Goal: Information Seeking & Learning: Learn about a topic

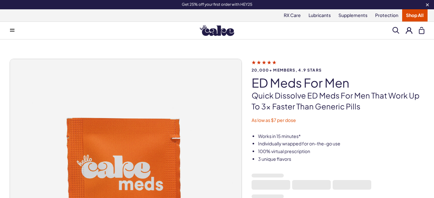
click at [12, 34] on button at bounding box center [12, 30] width 13 height 13
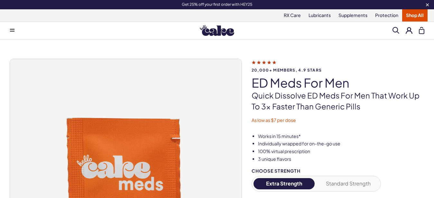
click at [12, 34] on button at bounding box center [12, 30] width 13 height 13
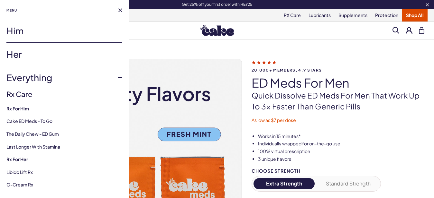
click at [16, 33] on link "Him" at bounding box center [64, 30] width 116 height 23
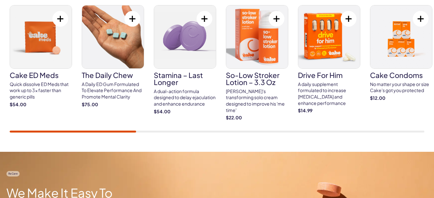
scroll to position [234, 0]
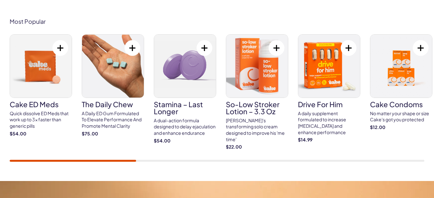
drag, startPoint x: 130, startPoint y: 160, endPoint x: 179, endPoint y: 162, distance: 48.3
click at [179, 162] on div "Most Popular Cake ED Meds Quick dissolve ED Meds that work up to 3x faster than…" at bounding box center [217, 90] width 434 height 182
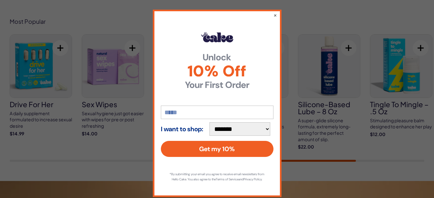
click at [332, 153] on div "**********" at bounding box center [217, 99] width 434 height 198
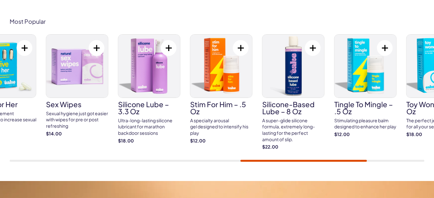
click at [346, 162] on div "Most Popular Cake ED Meds Quick dissolve ED Meds that work up to 3x faster than…" at bounding box center [217, 90] width 434 height 182
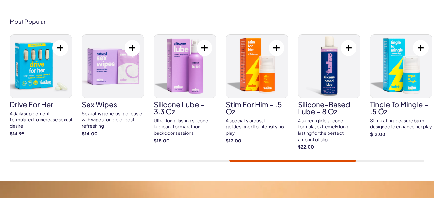
drag, startPoint x: 346, startPoint y: 162, endPoint x: 358, endPoint y: 161, distance: 11.7
click at [358, 161] on div "Most Popular Cake ED Meds Quick dissolve ED Meds that work up to 3x faster than…" at bounding box center [217, 90] width 434 height 182
drag, startPoint x: 354, startPoint y: 159, endPoint x: 397, endPoint y: 161, distance: 42.2
click at [397, 161] on div "Cake ED Meds Quick dissolve ED Meds that work up to 3x faster than generic pill…" at bounding box center [217, 98] width 415 height 128
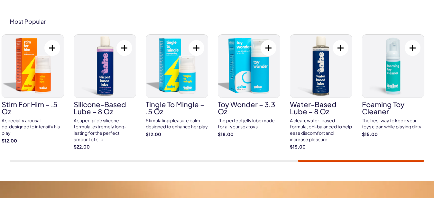
click at [422, 160] on div "Cake ED Meds Quick dissolve ED Meds that work up to 3x faster than generic pill…" at bounding box center [217, 98] width 415 height 128
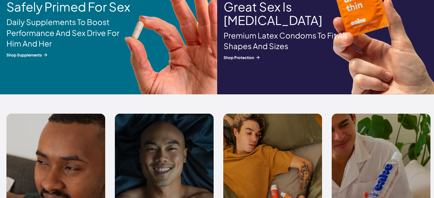
scroll to position [0, 0]
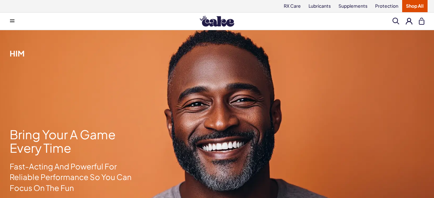
click at [6, 17] on button at bounding box center [12, 21] width 13 height 13
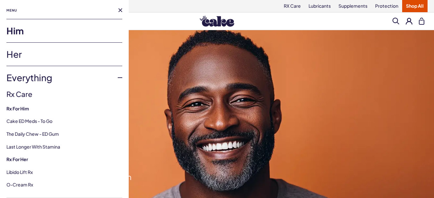
click at [12, 10] on span "Menu" at bounding box center [11, 10] width 11 height 8
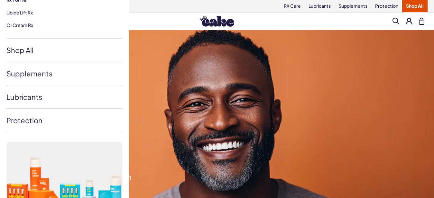
scroll to position [163, 0]
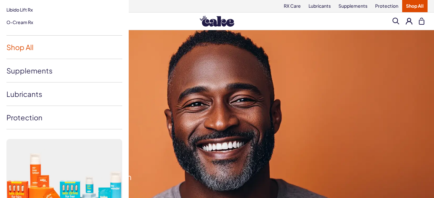
click at [13, 48] on link "Shop All" at bounding box center [64, 47] width 116 height 23
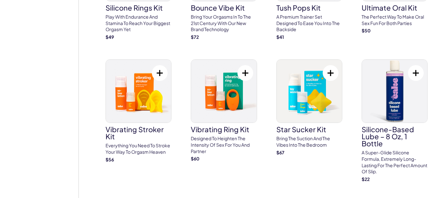
scroll to position [2603, 0]
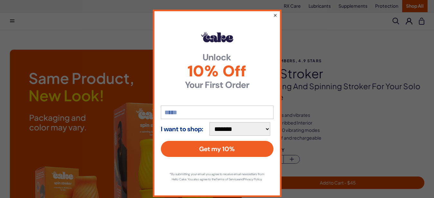
click at [273, 13] on button "×" at bounding box center [275, 15] width 4 height 8
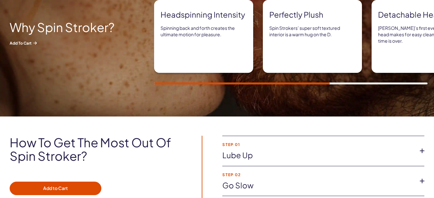
scroll to position [520, 0]
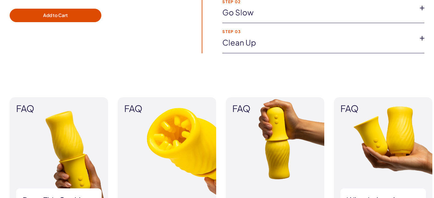
click at [304, 8] on link "Go slow" at bounding box center [318, 12] width 192 height 11
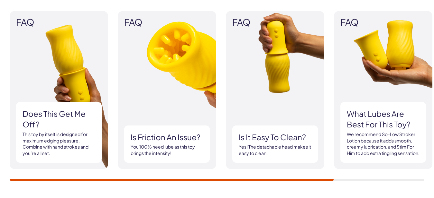
scroll to position [618, 0]
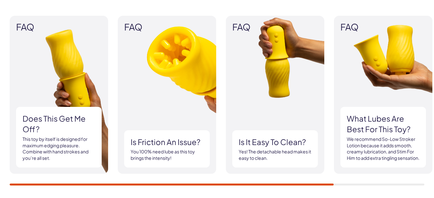
click at [308, 182] on div "FAQ Does this get me off? This toy by itself is designed for maximum edging ple…" at bounding box center [217, 101] width 415 height 170
drag, startPoint x: 309, startPoint y: 183, endPoint x: 358, endPoint y: 181, distance: 48.9
click at [358, 181] on div "FAQ Does this get me off? This toy by itself is designed for maximum edging ple…" at bounding box center [217, 101] width 415 height 170
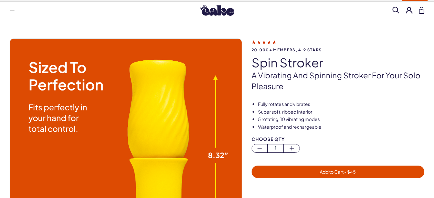
scroll to position [6, 0]
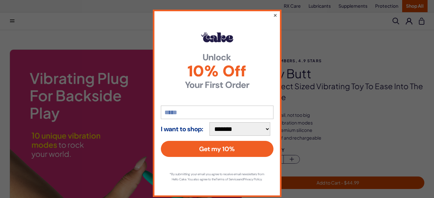
click at [273, 16] on button "×" at bounding box center [275, 15] width 4 height 8
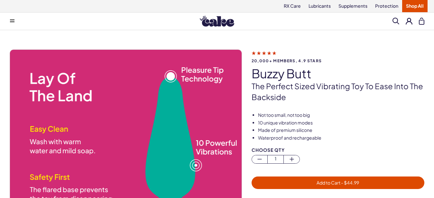
click at [14, 154] on img at bounding box center [126, 166] width 232 height 232
click at [33, 155] on img at bounding box center [126, 166] width 232 height 232
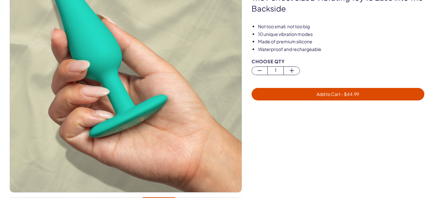
scroll to position [140, 0]
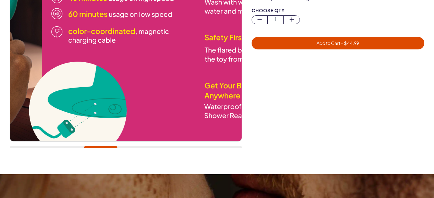
click at [107, 143] on div at bounding box center [126, 33] width 232 height 246
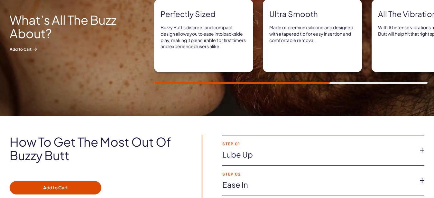
scroll to position [521, 0]
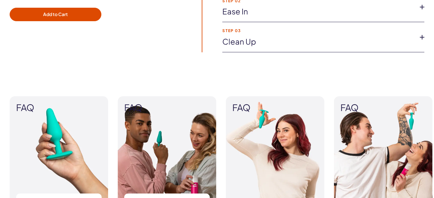
click at [338, 14] on link "Ease in" at bounding box center [318, 11] width 192 height 11
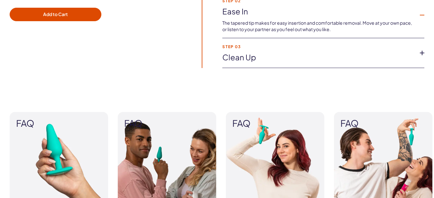
click at [328, 50] on li "Step 03 Clean up Once you’re done with playtime, clean your Buzzy Butt with Toy…" at bounding box center [323, 53] width 202 height 30
click at [326, 57] on link "Clean up" at bounding box center [318, 57] width 192 height 11
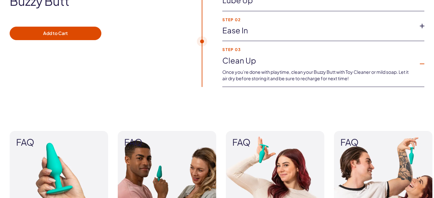
scroll to position [427, 0]
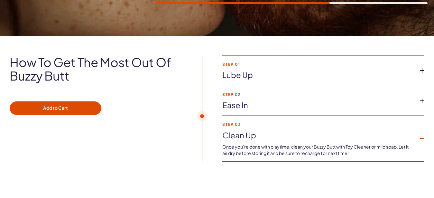
click at [366, 65] on strong "Step 01" at bounding box center [318, 64] width 192 height 4
click at [427, 72] on div "How to get the most out of Buzzy Butt Add to Cart Step 01 Lube up Pair Buzzy Bu…" at bounding box center [217, 109] width 434 height 107
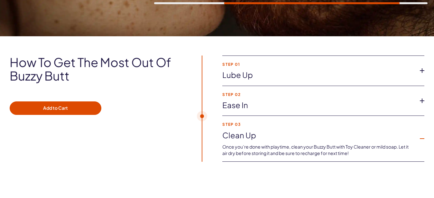
click at [419, 71] on icon at bounding box center [422, 71] width 10 height 10
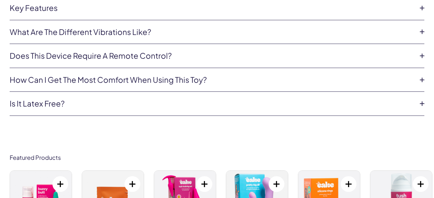
scroll to position [2241, 0]
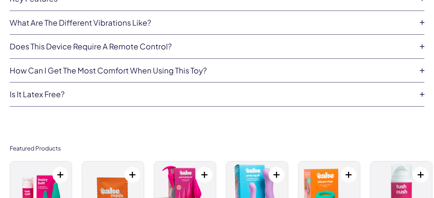
click at [370, 74] on link "How can I get the most comfort when using this toy?" at bounding box center [212, 70] width 404 height 11
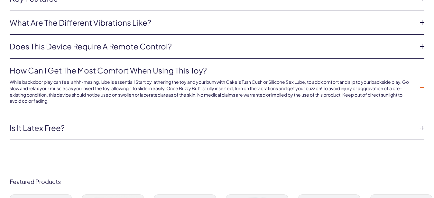
click at [237, 52] on li "Does this device require a remote control? No remote needed to play with Buzzy …" at bounding box center [217, 47] width 415 height 24
click at [223, 48] on link "Does this device require a remote control?" at bounding box center [212, 46] width 404 height 11
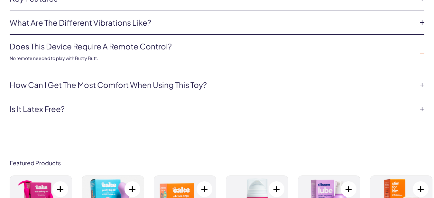
click at [190, 29] on li "What are the different vibrations like? There are a total of 10 different modes…" at bounding box center [217, 23] width 415 height 24
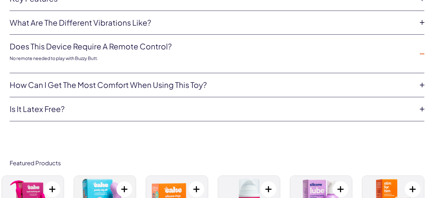
click at [171, 23] on link "What are the different vibrations like?" at bounding box center [212, 22] width 404 height 11
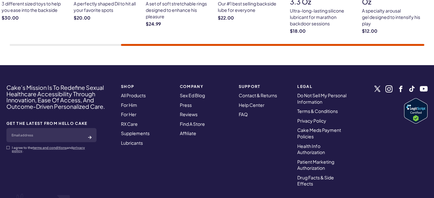
scroll to position [0, 0]
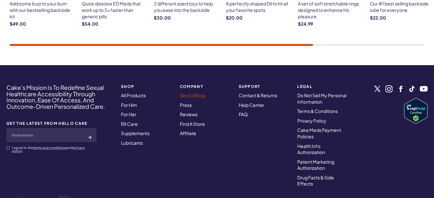
click at [200, 94] on link "Sex Ed Blog" at bounding box center [192, 96] width 25 height 6
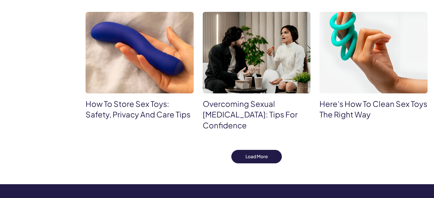
scroll to position [425, 0]
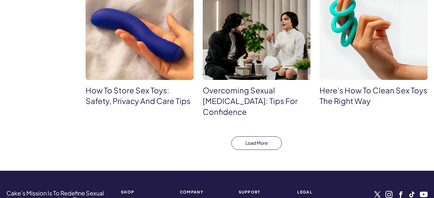
click at [269, 140] on button "Load More" at bounding box center [256, 144] width 51 height 14
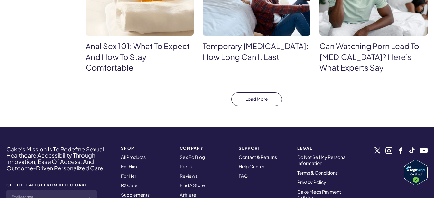
scroll to position [771, 0]
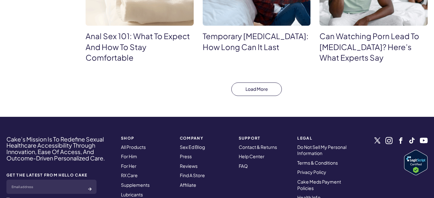
click at [264, 84] on button "Load More" at bounding box center [256, 90] width 51 height 14
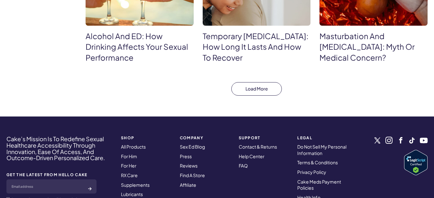
scroll to position [1118, 0]
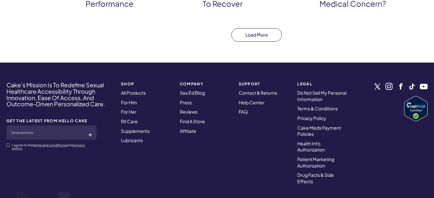
click at [266, 35] on button "Load More" at bounding box center [256, 35] width 51 height 14
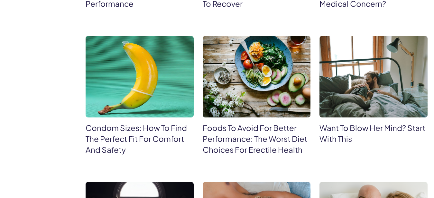
scroll to position [1292, 0]
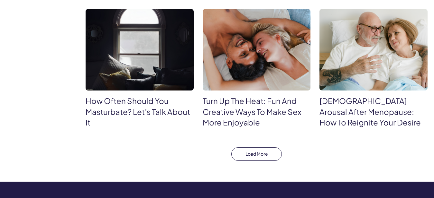
click at [266, 152] on button "Load More" at bounding box center [256, 155] width 51 height 14
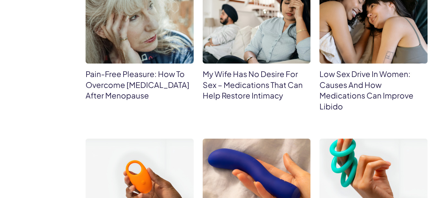
scroll to position [1638, 0]
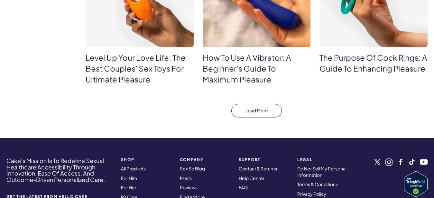
click at [272, 105] on button "Load More" at bounding box center [256, 111] width 51 height 14
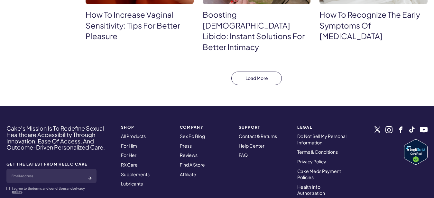
scroll to position [1985, 0]
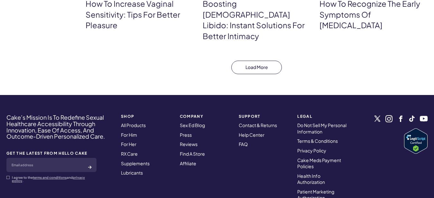
click at [262, 61] on button "Load More" at bounding box center [256, 68] width 51 height 14
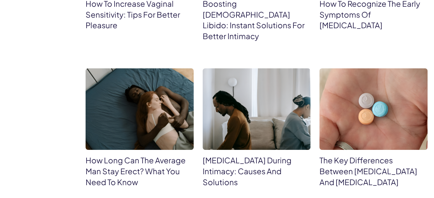
scroll to position [2159, 0]
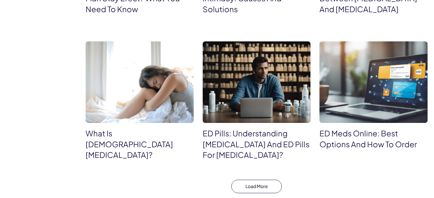
click at [253, 180] on button "Load More" at bounding box center [256, 187] width 51 height 14
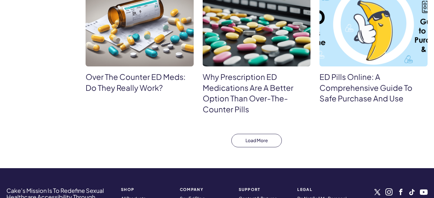
scroll to position [2505, 0]
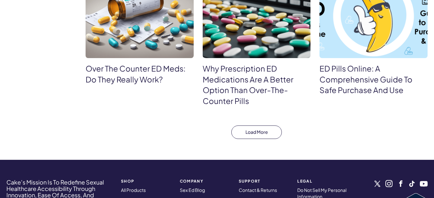
click at [262, 126] on button "Load More" at bounding box center [256, 133] width 51 height 14
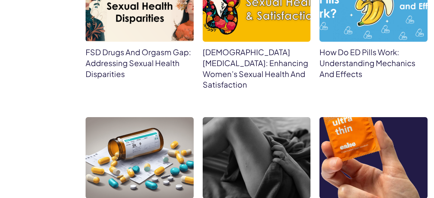
scroll to position [2852, 0]
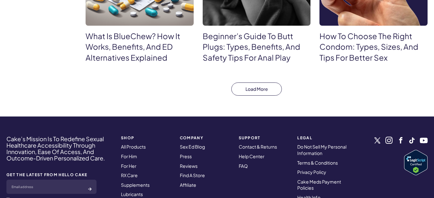
click at [269, 83] on button "Load More" at bounding box center [256, 90] width 51 height 14
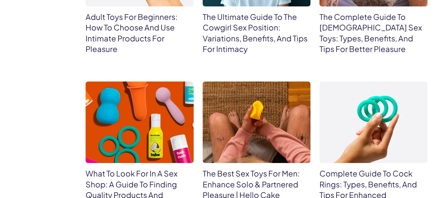
scroll to position [3025, 0]
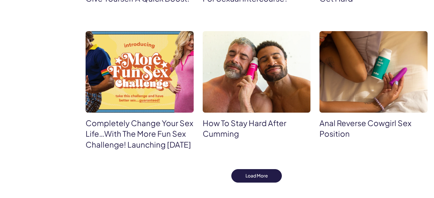
scroll to position [3372, 0]
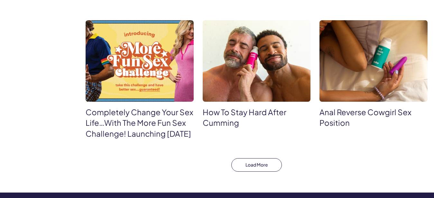
click at [270, 159] on button "Load More" at bounding box center [256, 166] width 51 height 14
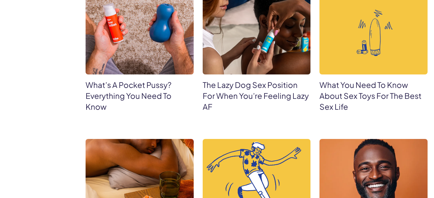
scroll to position [3719, 0]
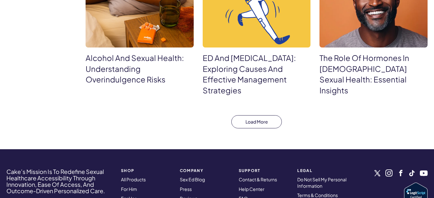
click at [249, 115] on button "Load More" at bounding box center [256, 122] width 51 height 14
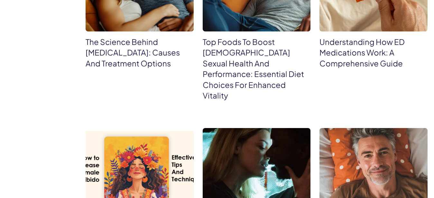
scroll to position [4065, 0]
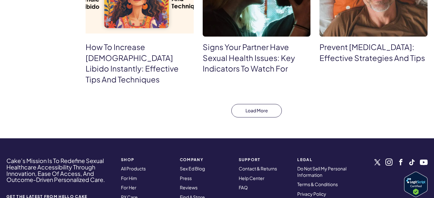
click at [256, 104] on button "Load More" at bounding box center [256, 111] width 51 height 14
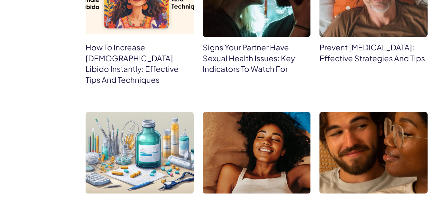
scroll to position [4239, 0]
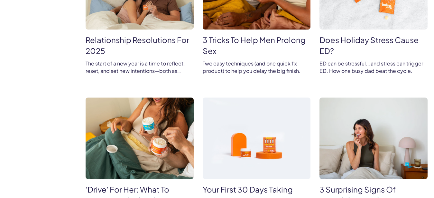
scroll to position [4585, 0]
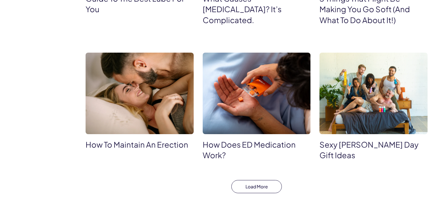
scroll to position [4932, 0]
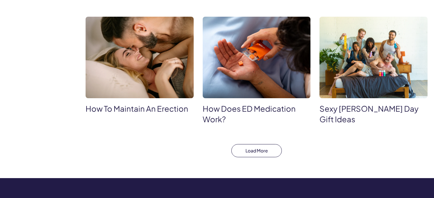
click at [261, 144] on button "Load More" at bounding box center [256, 151] width 51 height 14
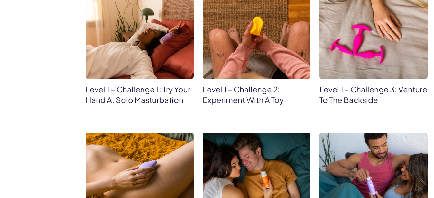
scroll to position [5106, 0]
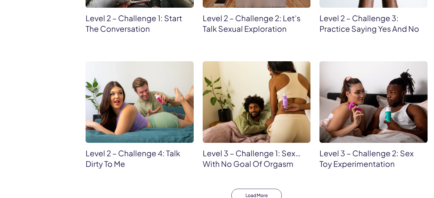
scroll to position [5452, 0]
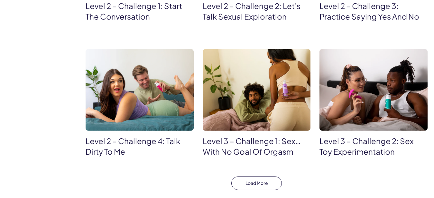
click at [263, 177] on button "Load More" at bounding box center [256, 184] width 51 height 14
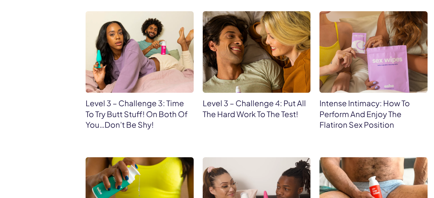
scroll to position [5799, 0]
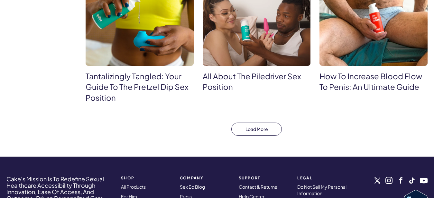
click at [266, 123] on button "Load More" at bounding box center [256, 130] width 51 height 14
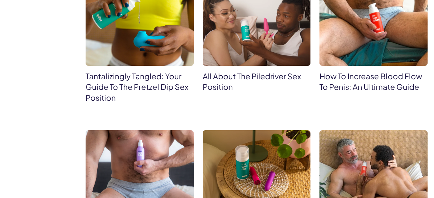
scroll to position [5972, 0]
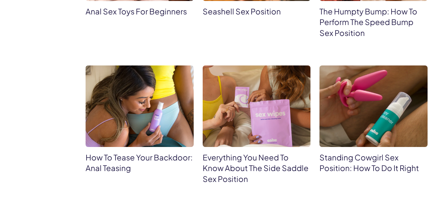
scroll to position [6319, 0]
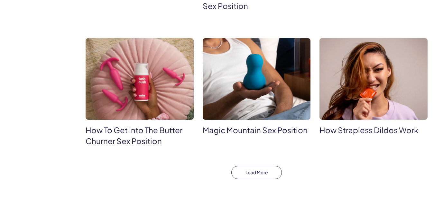
click at [253, 166] on button "Load More" at bounding box center [256, 173] width 51 height 14
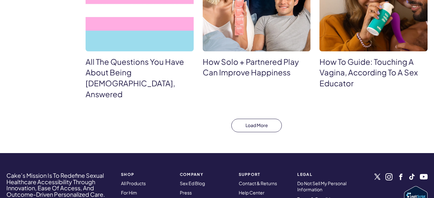
scroll to position [6666, 0]
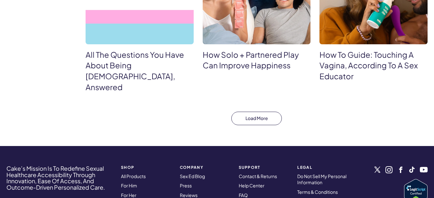
click at [266, 112] on button "Load More" at bounding box center [256, 119] width 51 height 14
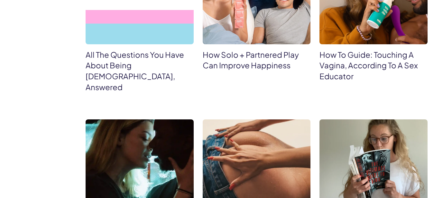
scroll to position [6839, 0]
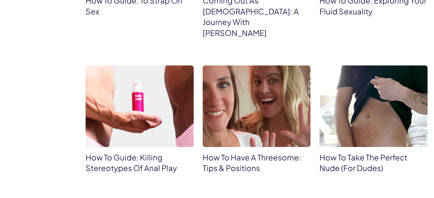
scroll to position [7186, 0]
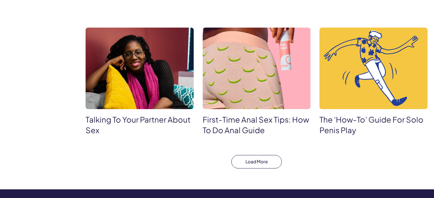
click at [243, 155] on button "Load More" at bounding box center [256, 162] width 51 height 14
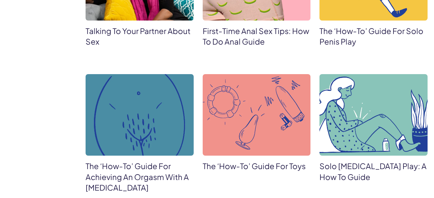
scroll to position [7360, 0]
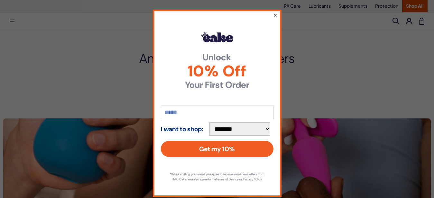
click at [273, 16] on button "×" at bounding box center [275, 15] width 4 height 8
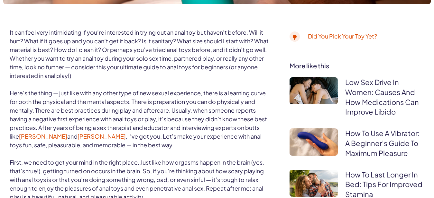
scroll to position [323, 0]
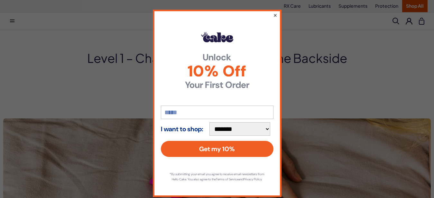
click at [273, 19] on button "×" at bounding box center [275, 15] width 4 height 8
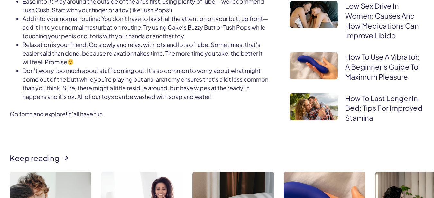
scroll to position [1051, 0]
